Goal: Task Accomplishment & Management: Manage account settings

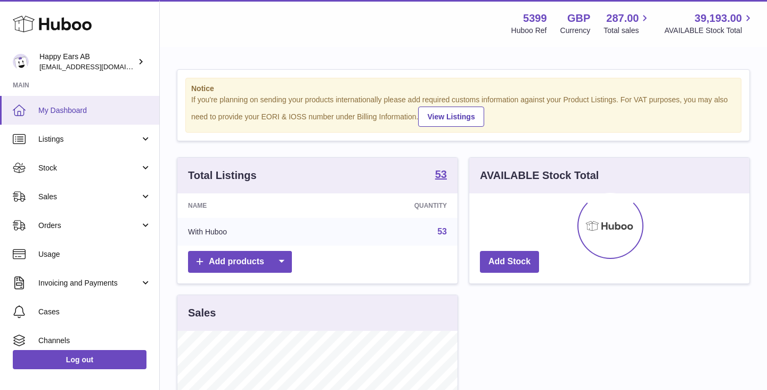
scroll to position [166, 280]
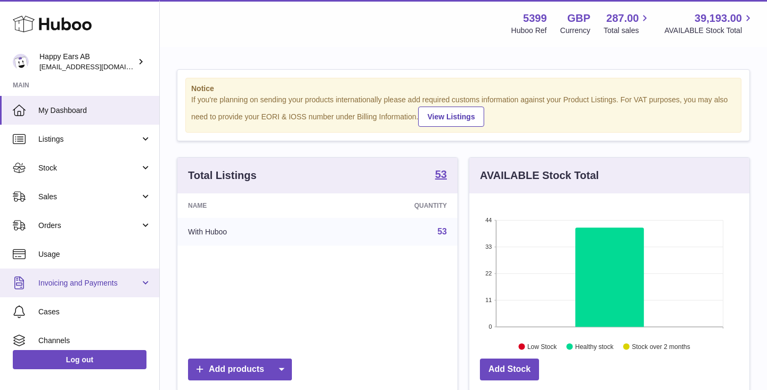
click at [76, 283] on span "Invoicing and Payments" at bounding box center [89, 283] width 102 height 10
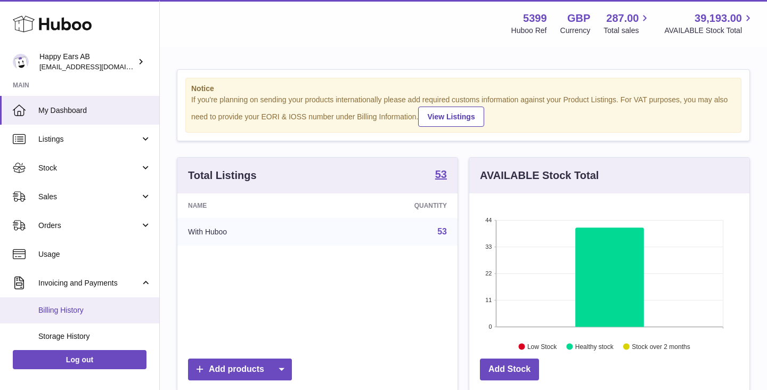
click at [72, 308] on span "Billing History" at bounding box center [94, 310] width 113 height 10
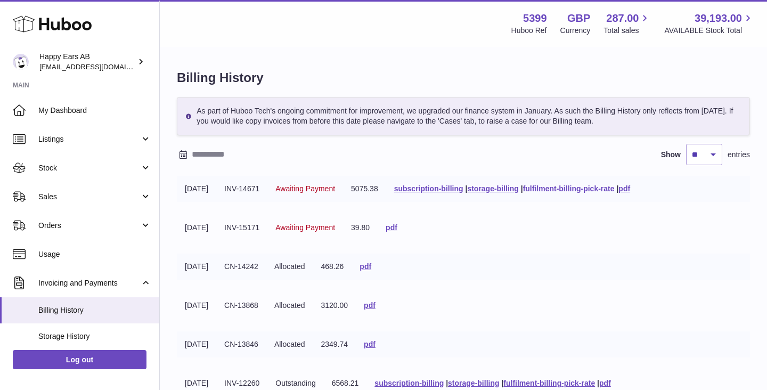
click at [559, 186] on link "fulfilment-billing-pick-rate" at bounding box center [569, 188] width 92 height 9
